Goal: Task Accomplishment & Management: Use online tool/utility

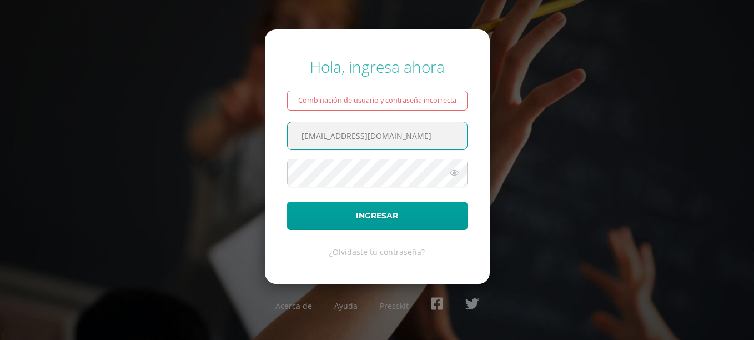
click at [433, 134] on input "}criteriospreprimariao@bilinguesanjuan.edu.gt" at bounding box center [377, 135] width 179 height 27
click at [433, 134] on input ".edu.gt" at bounding box center [377, 135] width 179 height 27
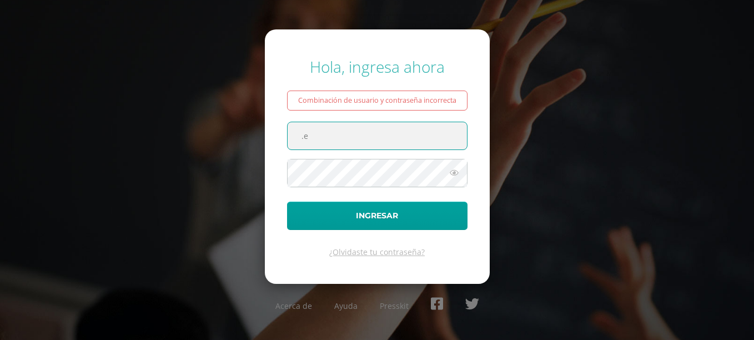
type input "."
type input "lsosa@bilinguesanjuan.edu.gt"
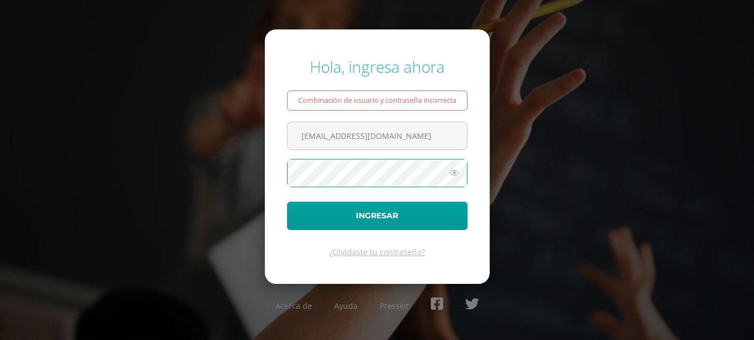
click at [287, 202] on button "Ingresar" at bounding box center [377, 216] width 180 height 28
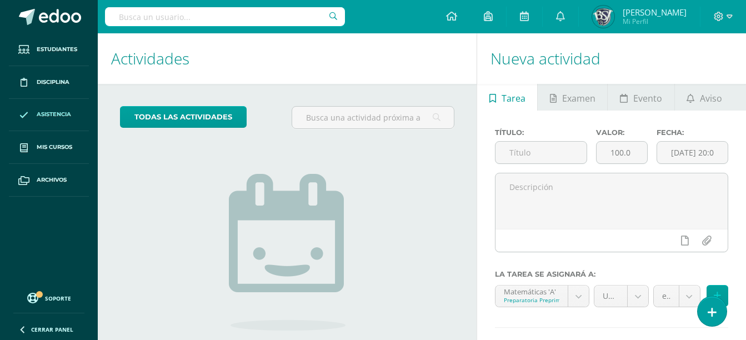
click at [52, 113] on span "Asistencia" at bounding box center [54, 114] width 34 height 9
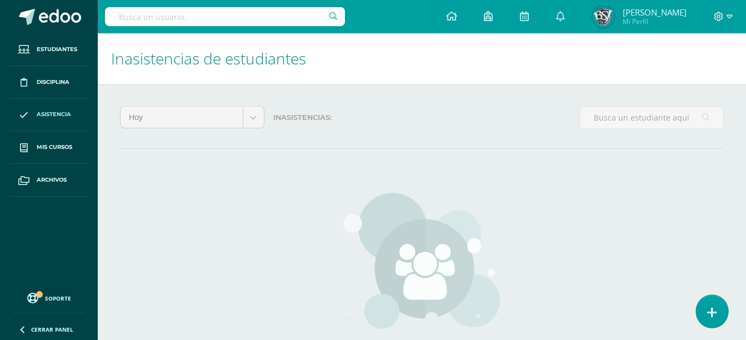
click at [715, 309] on icon at bounding box center [712, 312] width 10 height 13
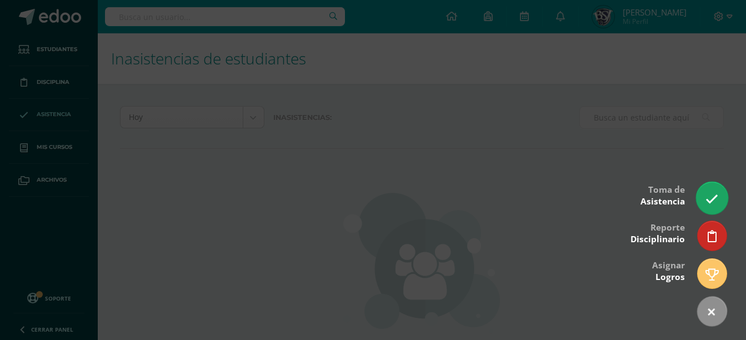
click at [709, 190] on link at bounding box center [712, 198] width 32 height 32
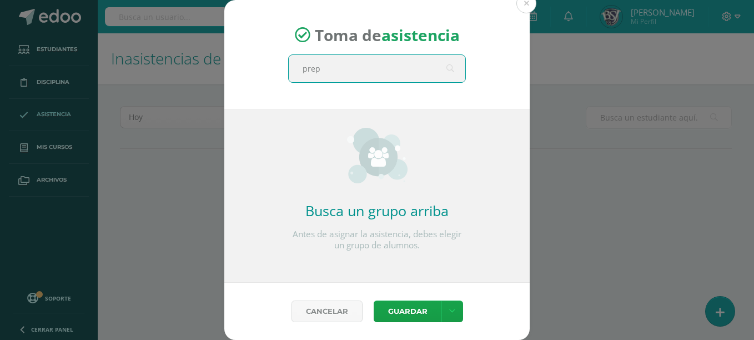
type input "prepa"
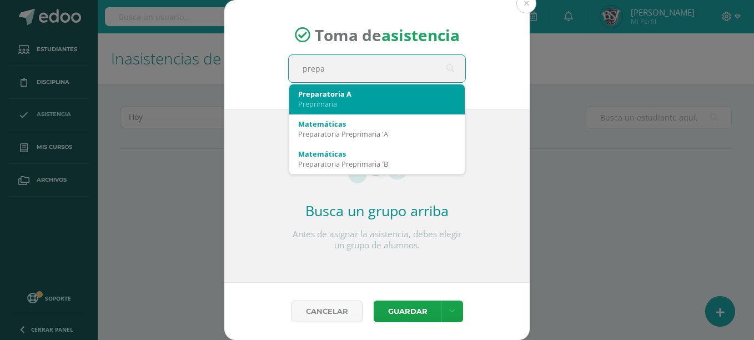
click at [424, 105] on div "Preprimaria" at bounding box center [377, 104] width 158 height 10
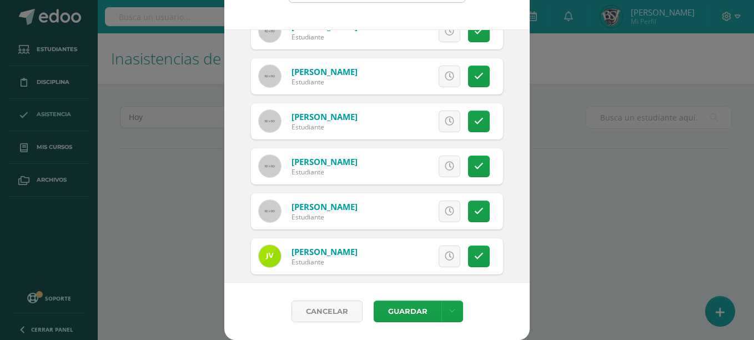
scroll to position [796, 0]
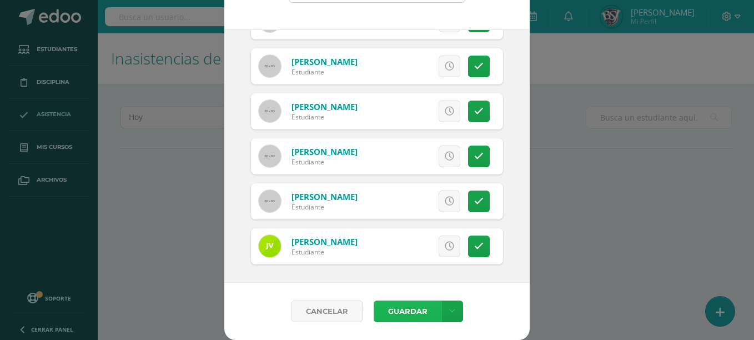
click at [416, 308] on button "Guardar" at bounding box center [408, 311] width 68 height 22
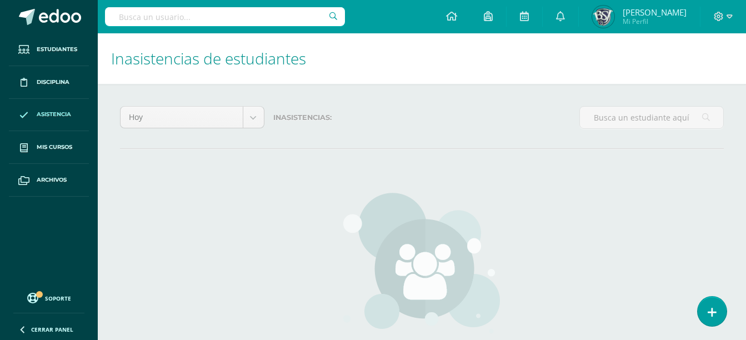
click at [567, 192] on div "No hay inasistencias registradas Aún no se han registrado inasistencias dentro …" at bounding box center [422, 299] width 328 height 258
click at [736, 286] on div "Hoy Hoy Esta semana Este mes Este ciclo Inasistencias: No hay inasistencias reg…" at bounding box center [422, 267] width 648 height 367
